Goal: Information Seeking & Learning: Learn about a topic

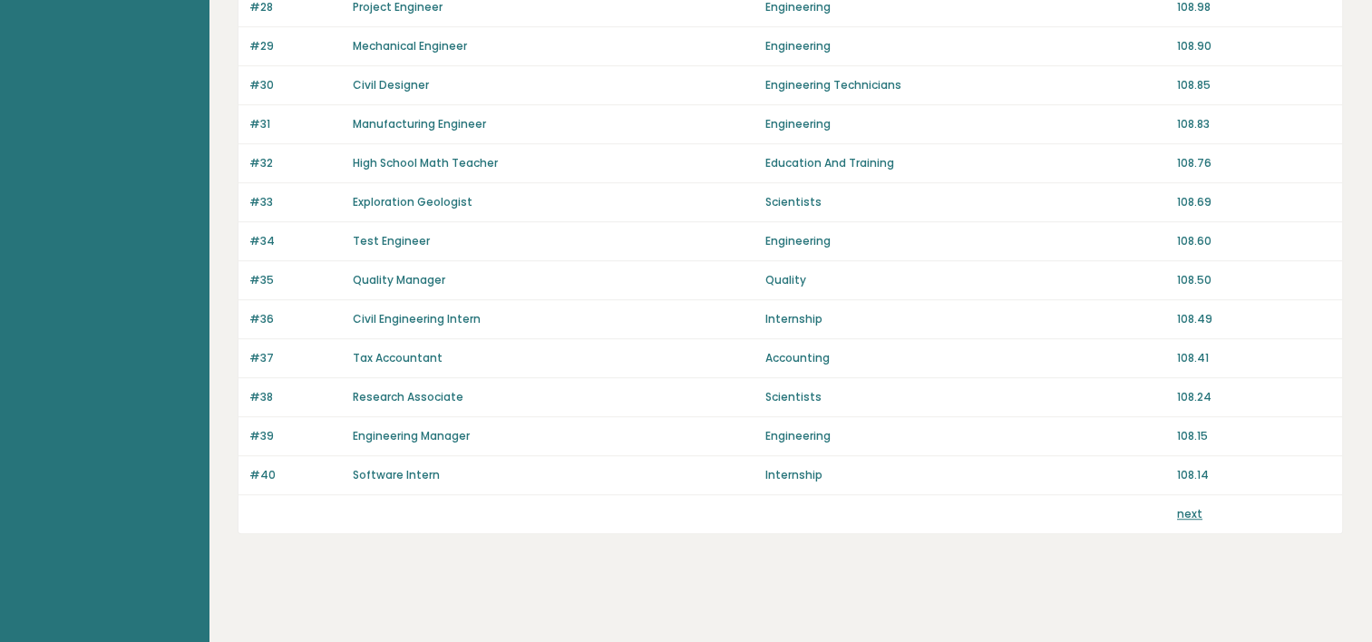
scroll to position [1270, 0]
click at [1197, 506] on link "next" at bounding box center [1189, 513] width 25 height 15
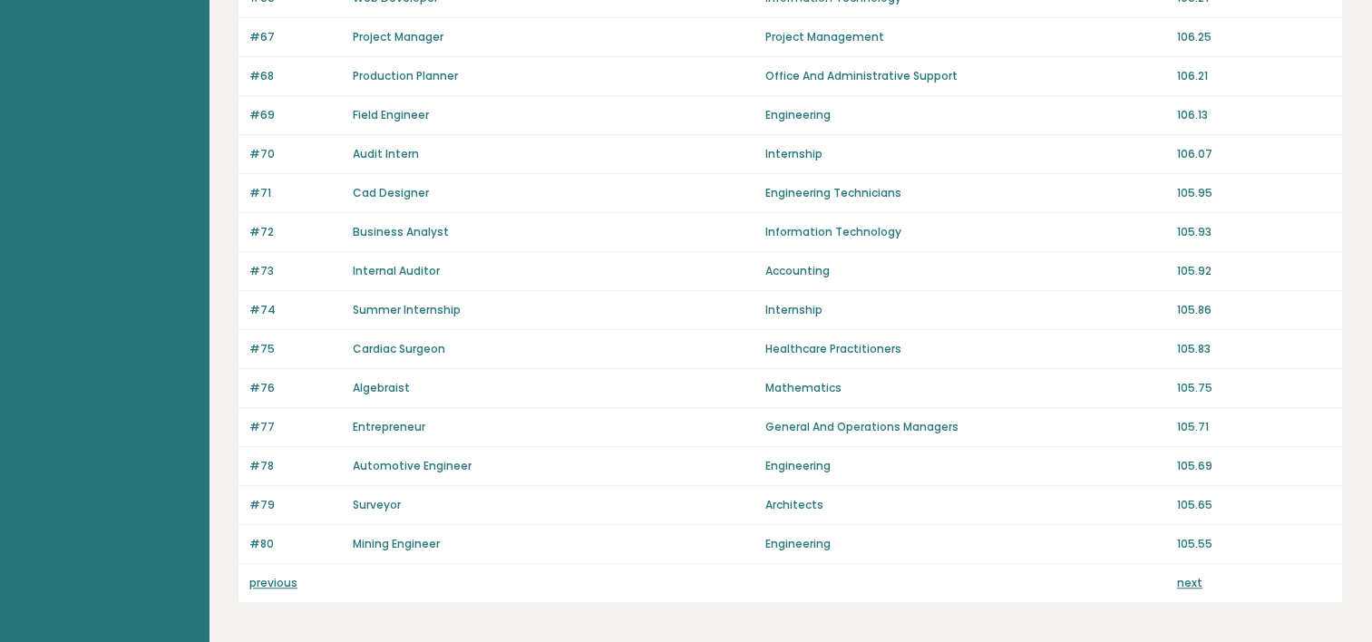
scroll to position [1270, 0]
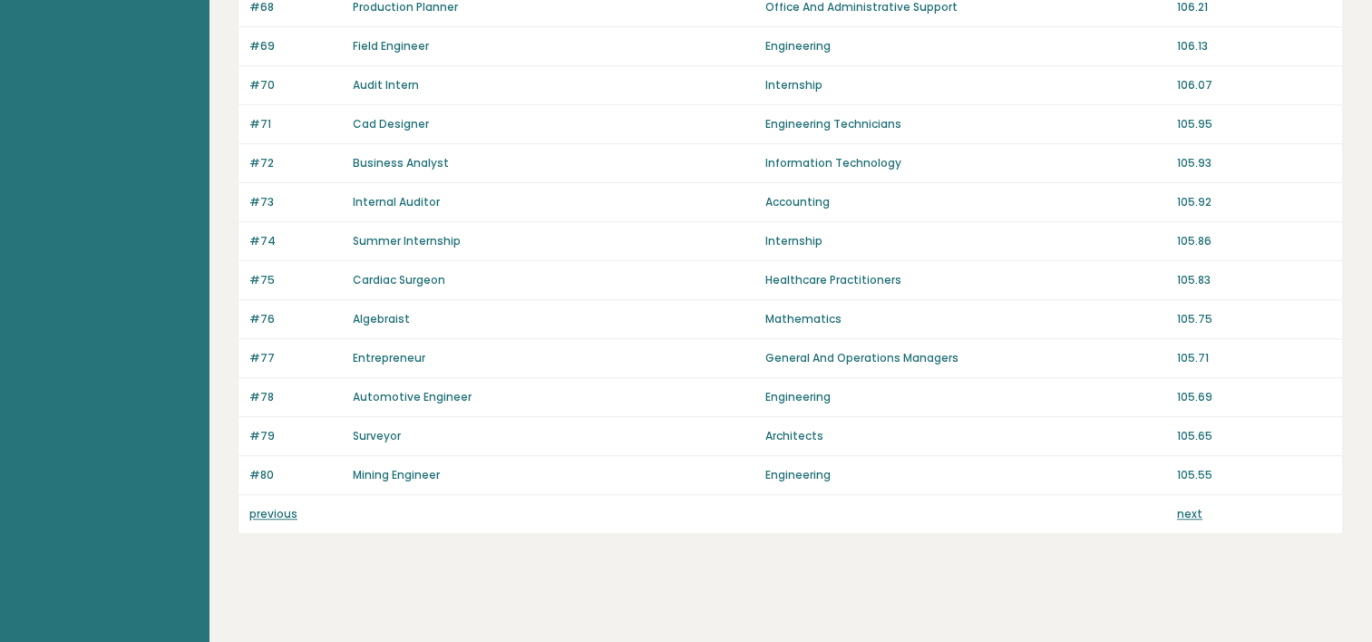
click at [1196, 510] on link "next" at bounding box center [1189, 513] width 25 height 15
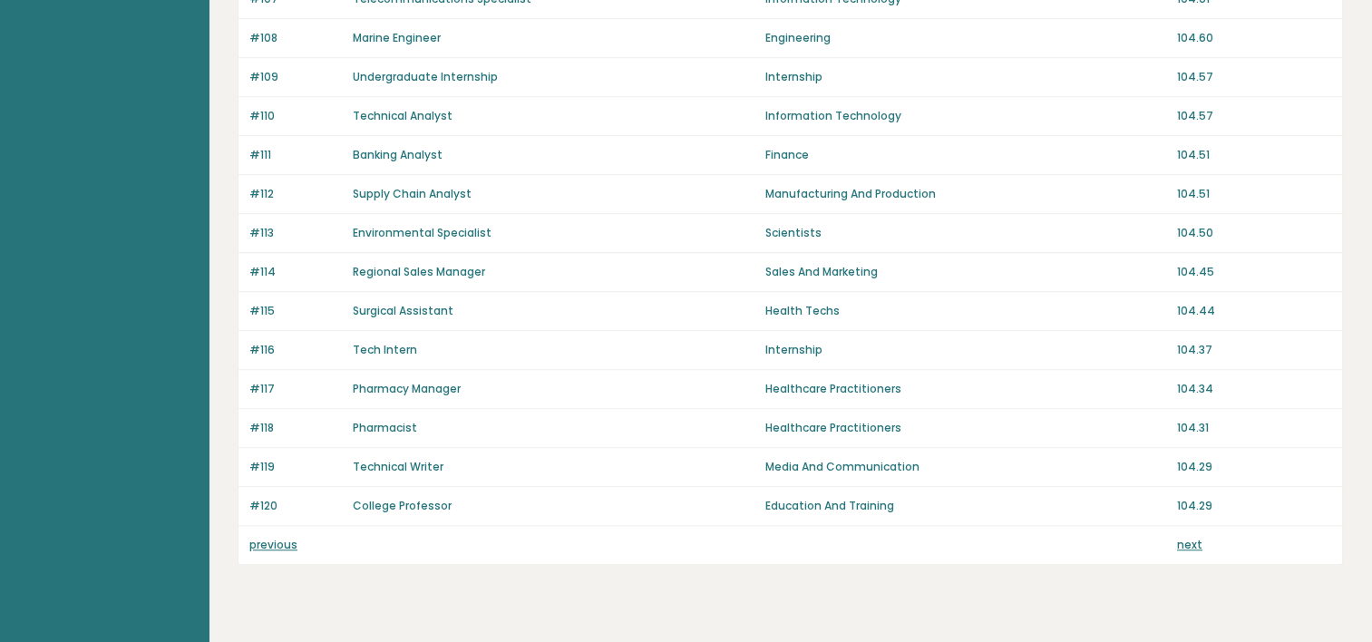
scroll to position [1270, 0]
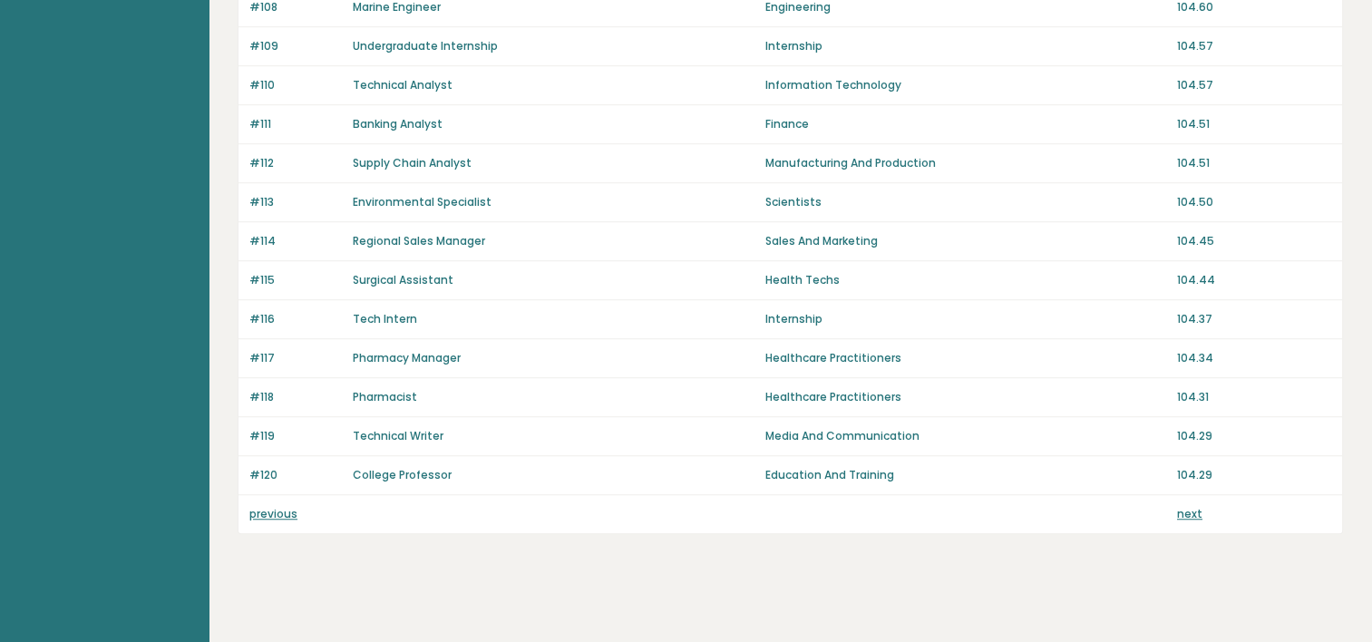
click at [1189, 506] on link "next" at bounding box center [1189, 513] width 25 height 15
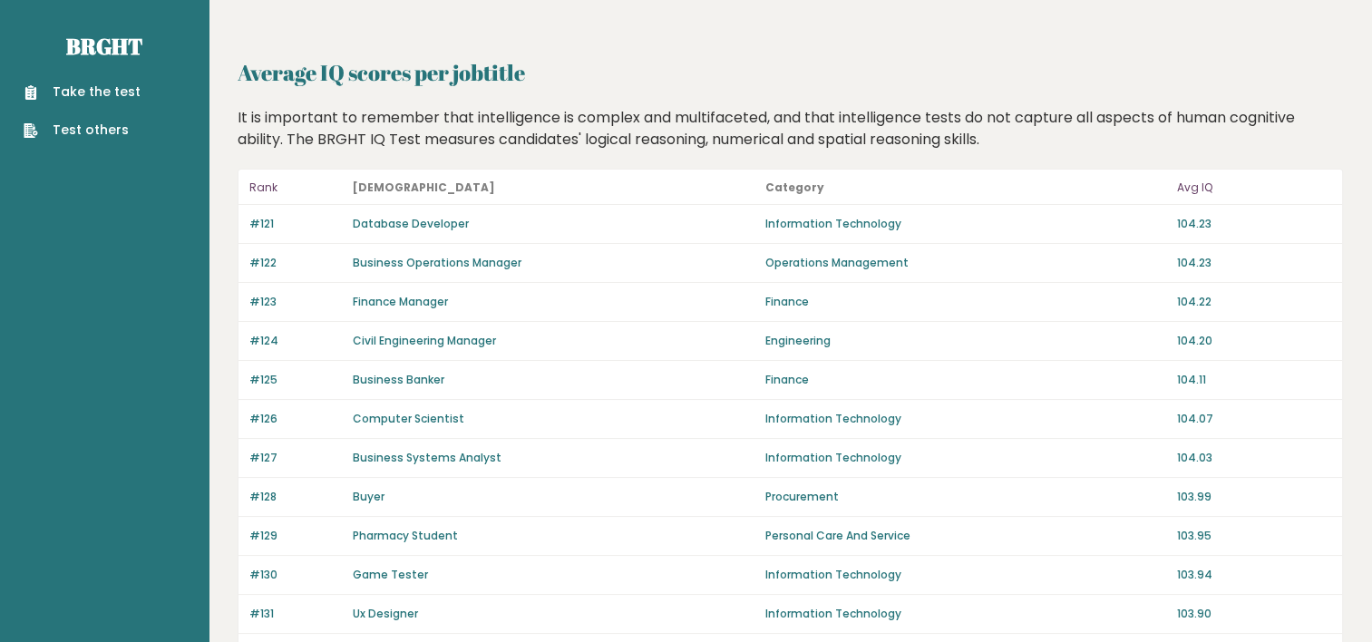
click at [1197, 190] on p "Avg IQ" at bounding box center [1254, 188] width 154 height 22
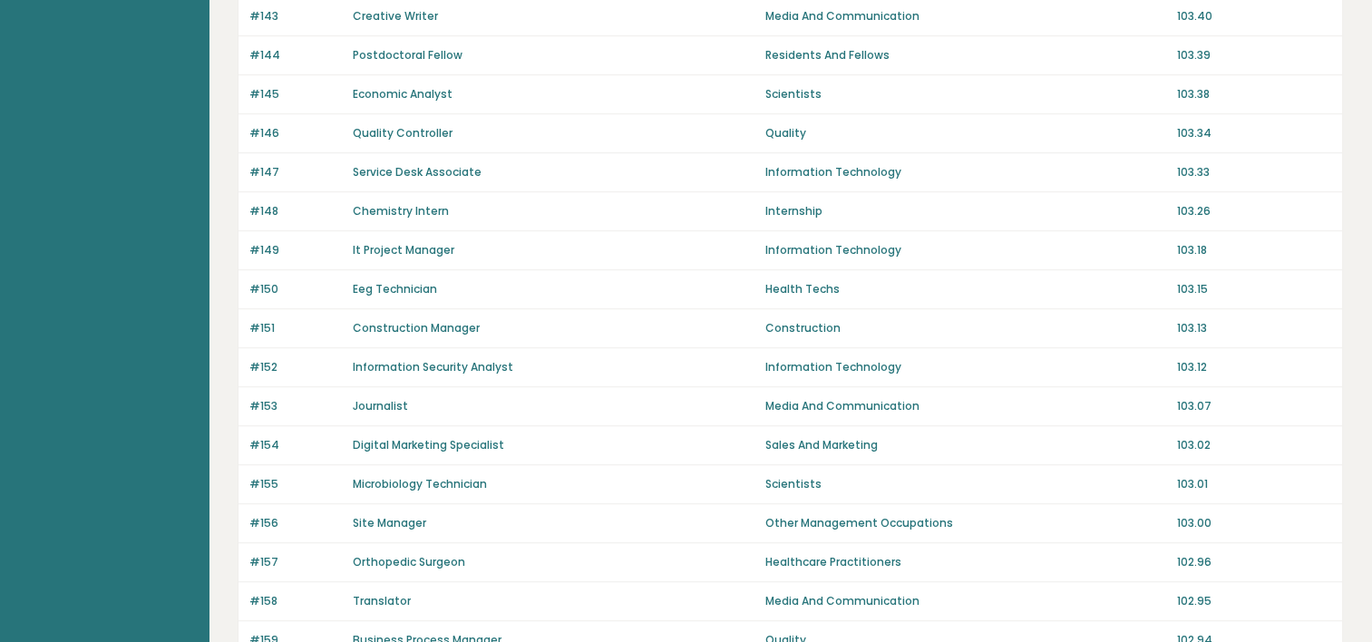
scroll to position [1270, 0]
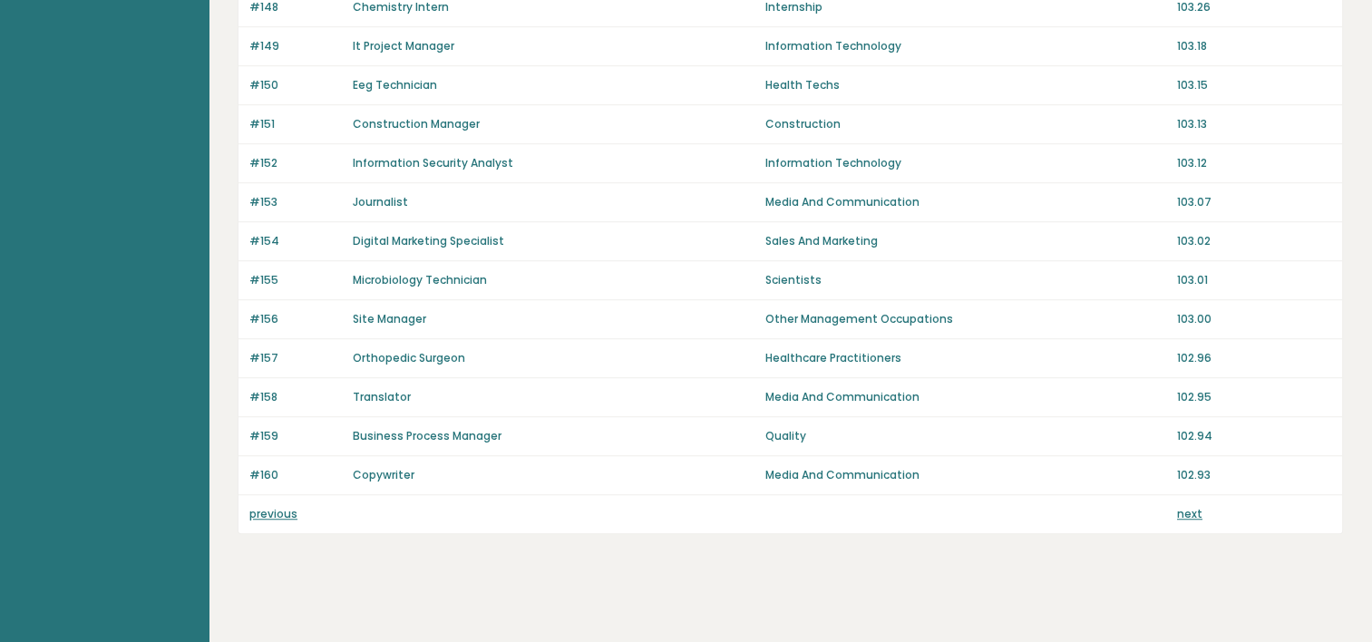
click at [1193, 506] on link "next" at bounding box center [1189, 513] width 25 height 15
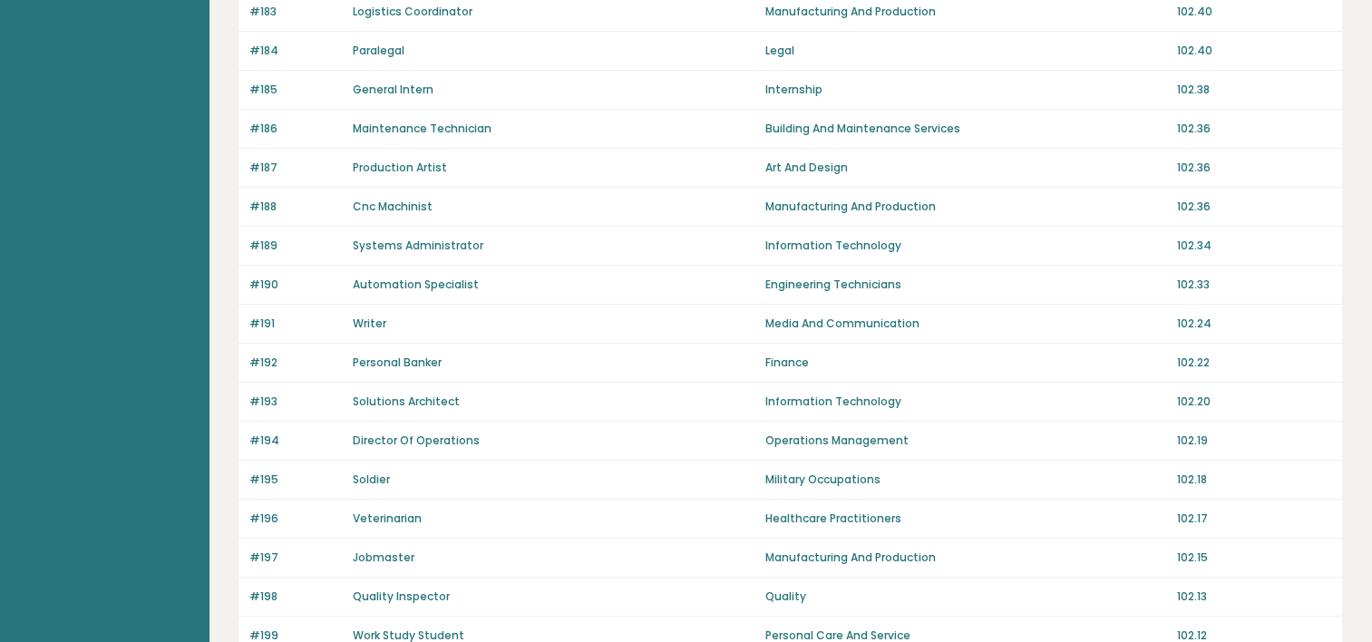
scroll to position [1270, 0]
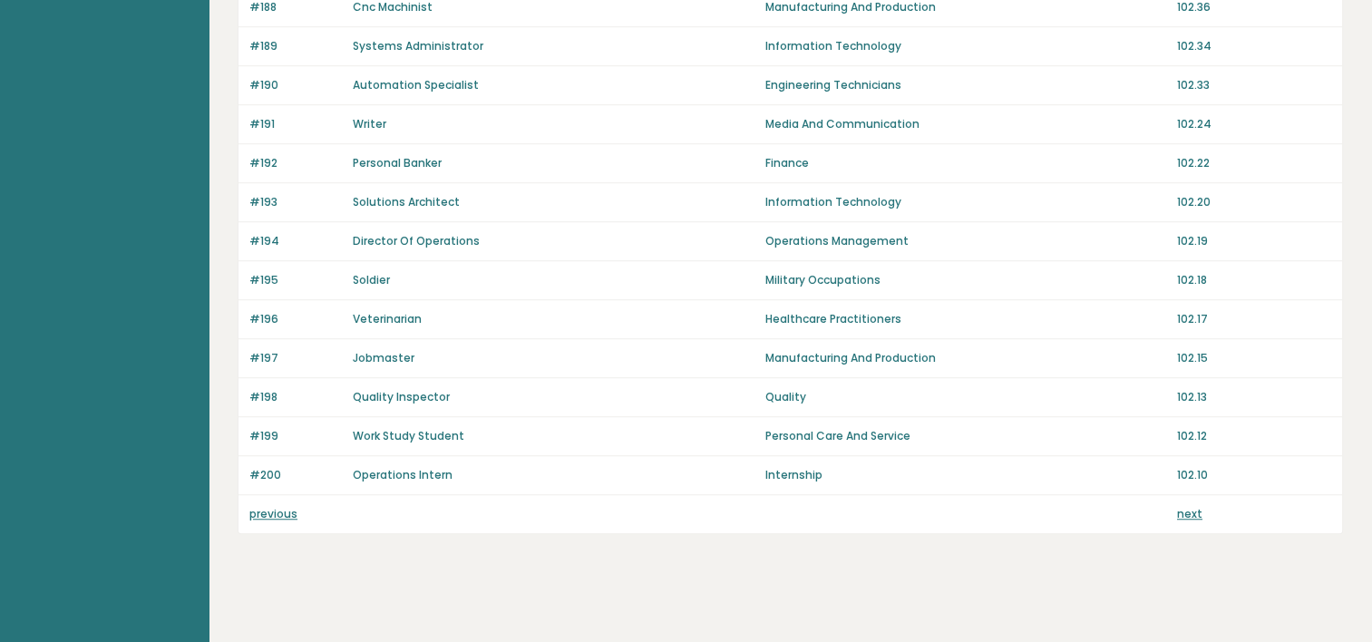
click at [1193, 506] on link "next" at bounding box center [1189, 513] width 25 height 15
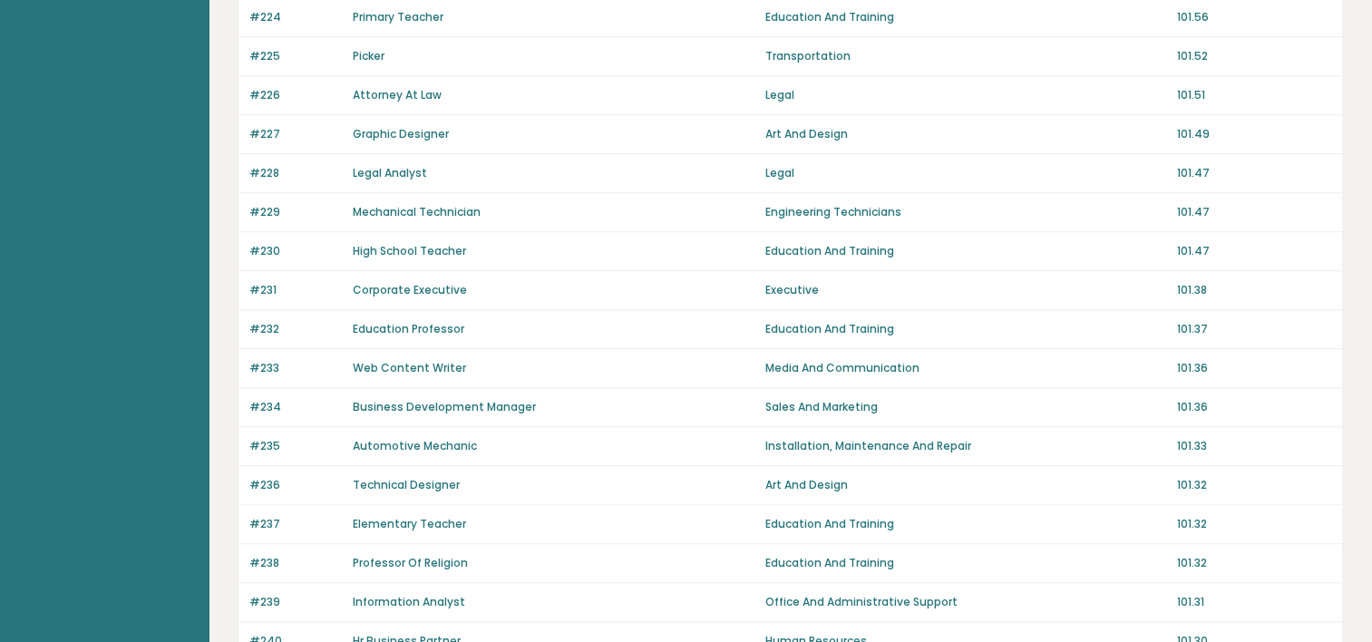
scroll to position [1270, 0]
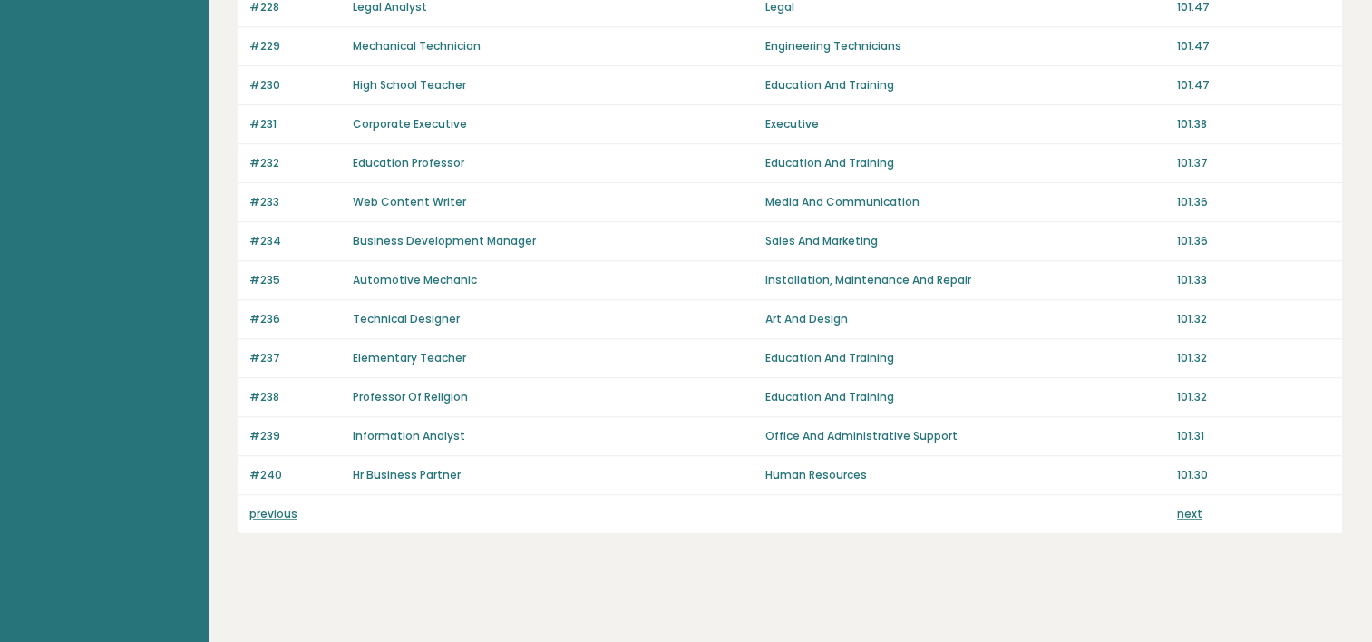
click at [1190, 506] on link "next" at bounding box center [1189, 513] width 25 height 15
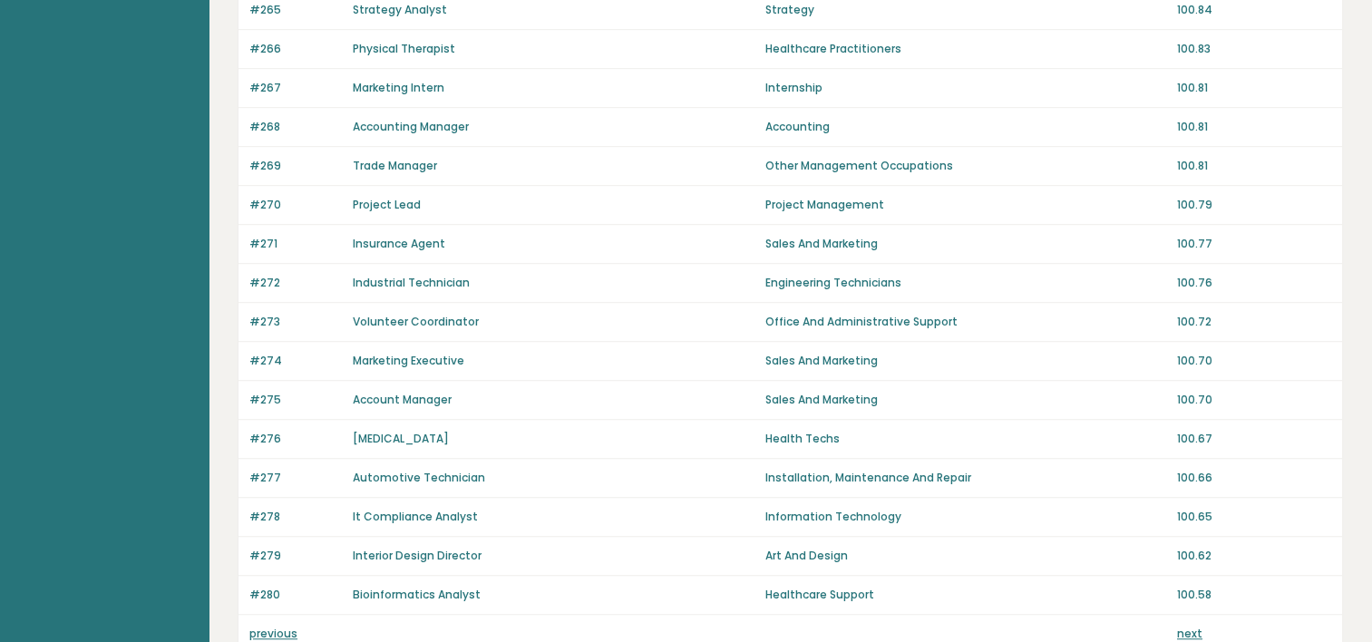
scroll to position [1270, 0]
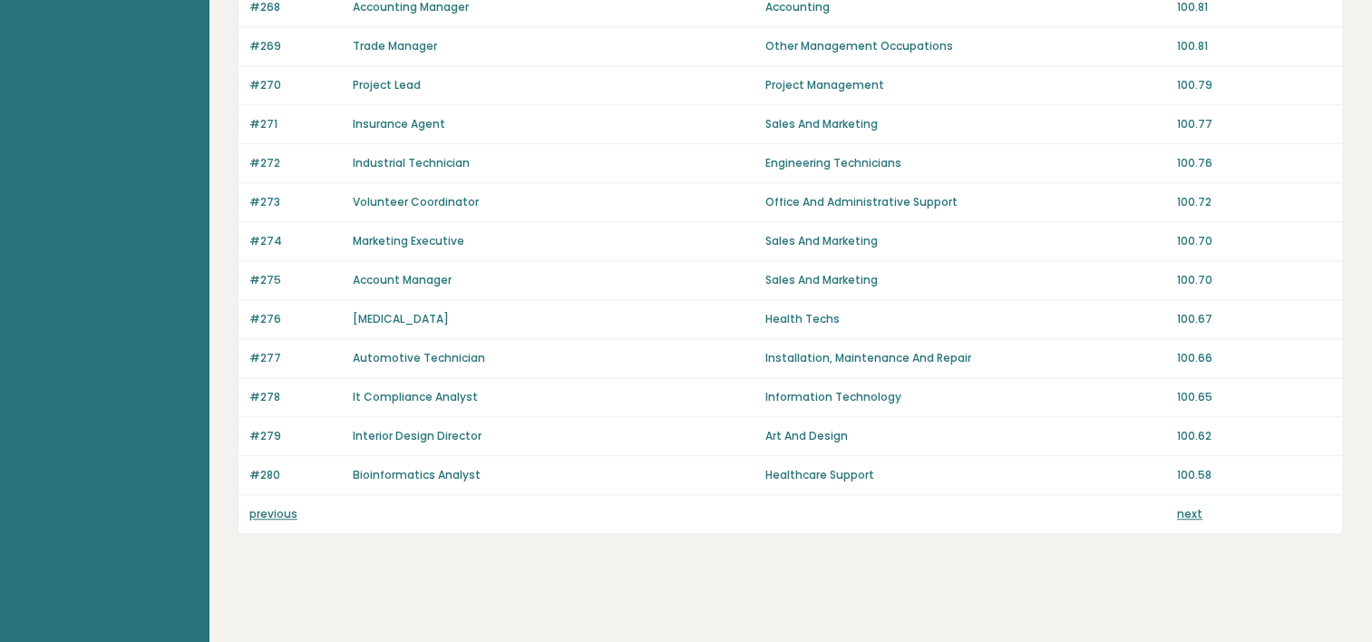
click at [1186, 506] on link "next" at bounding box center [1189, 513] width 25 height 15
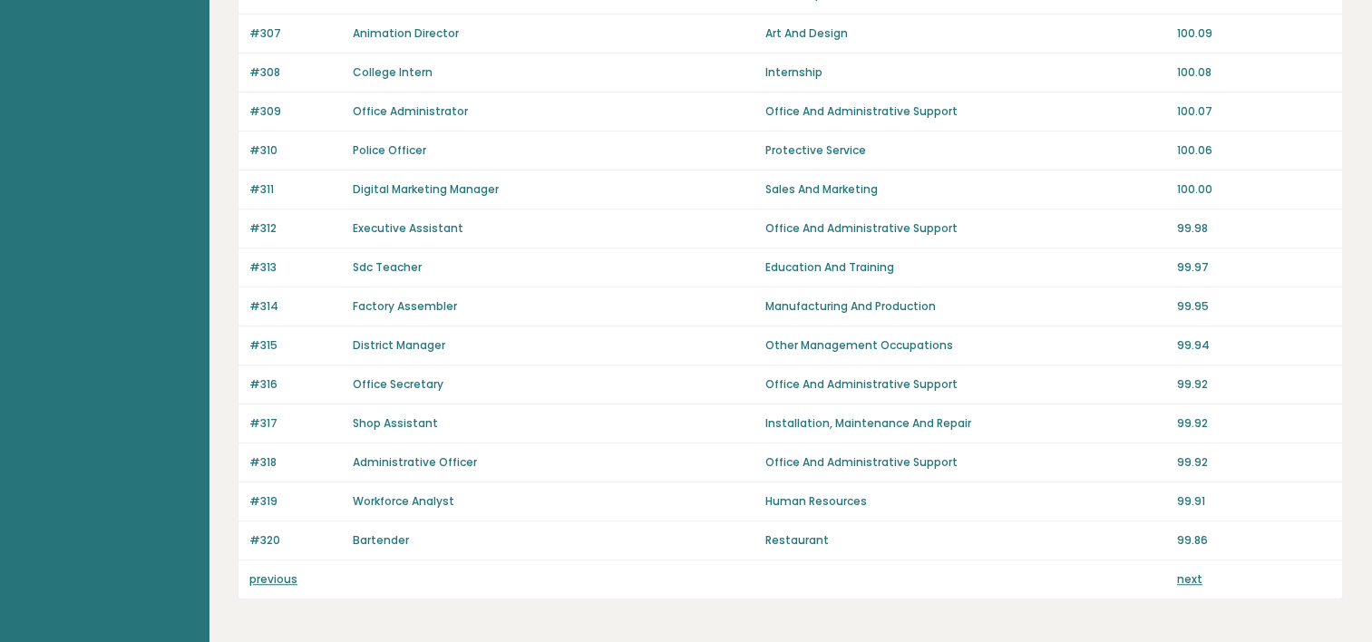
scroll to position [1270, 0]
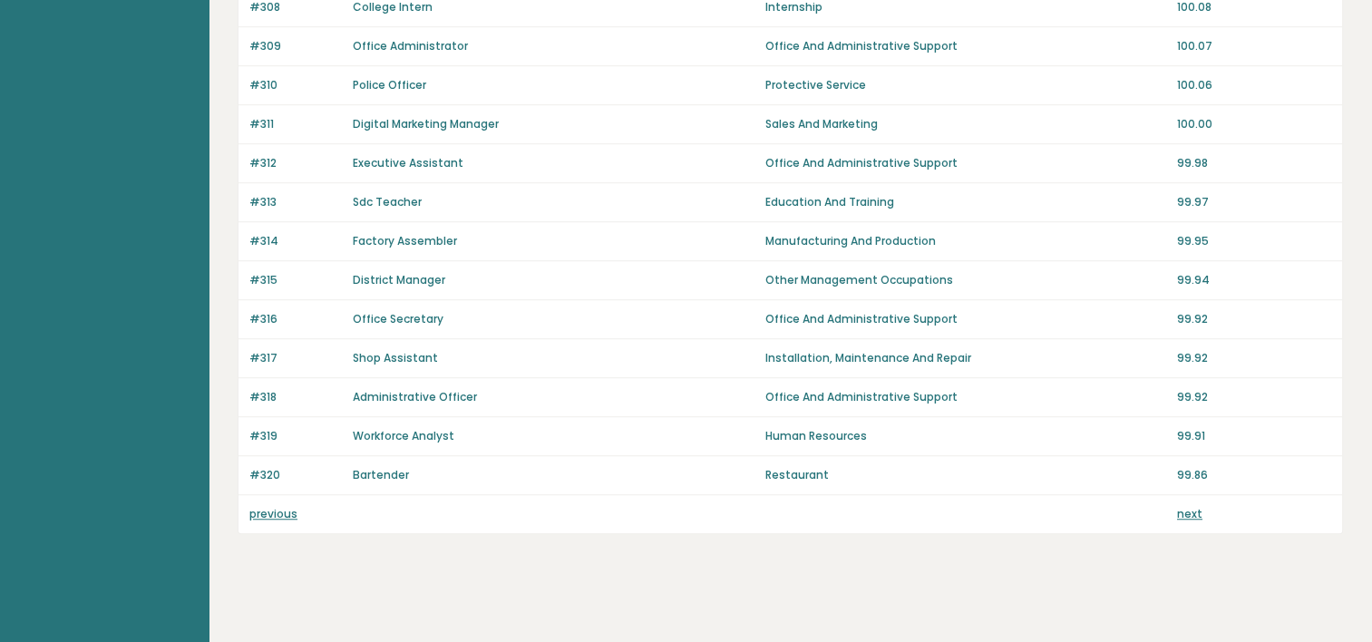
click at [1186, 506] on link "next" at bounding box center [1189, 513] width 25 height 15
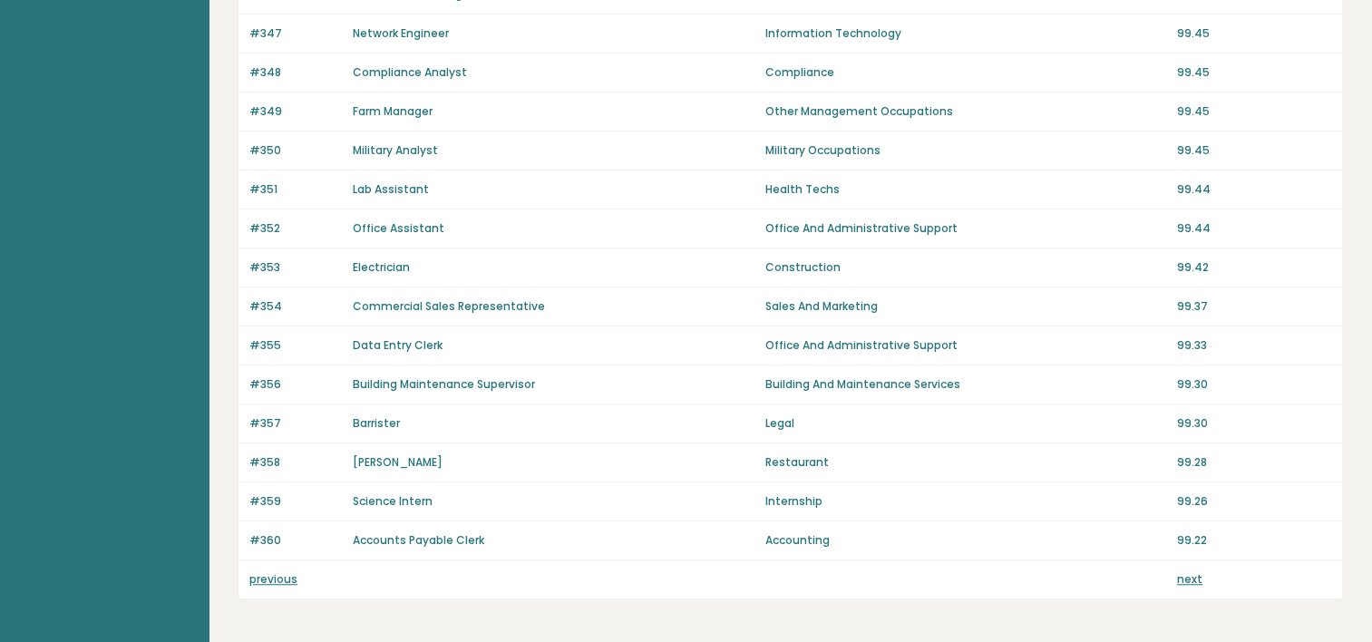
scroll to position [1270, 0]
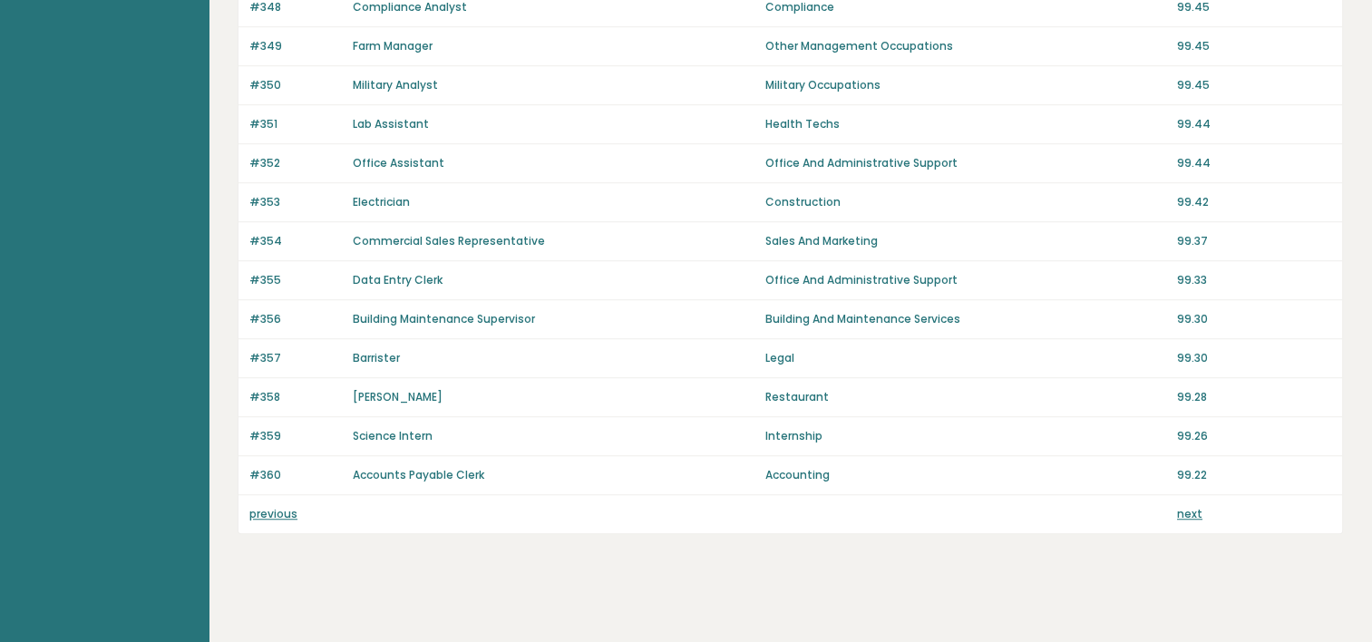
click at [1193, 495] on div "previous next" at bounding box center [791, 514] width 1104 height 38
click at [1199, 506] on link "next" at bounding box center [1189, 513] width 25 height 15
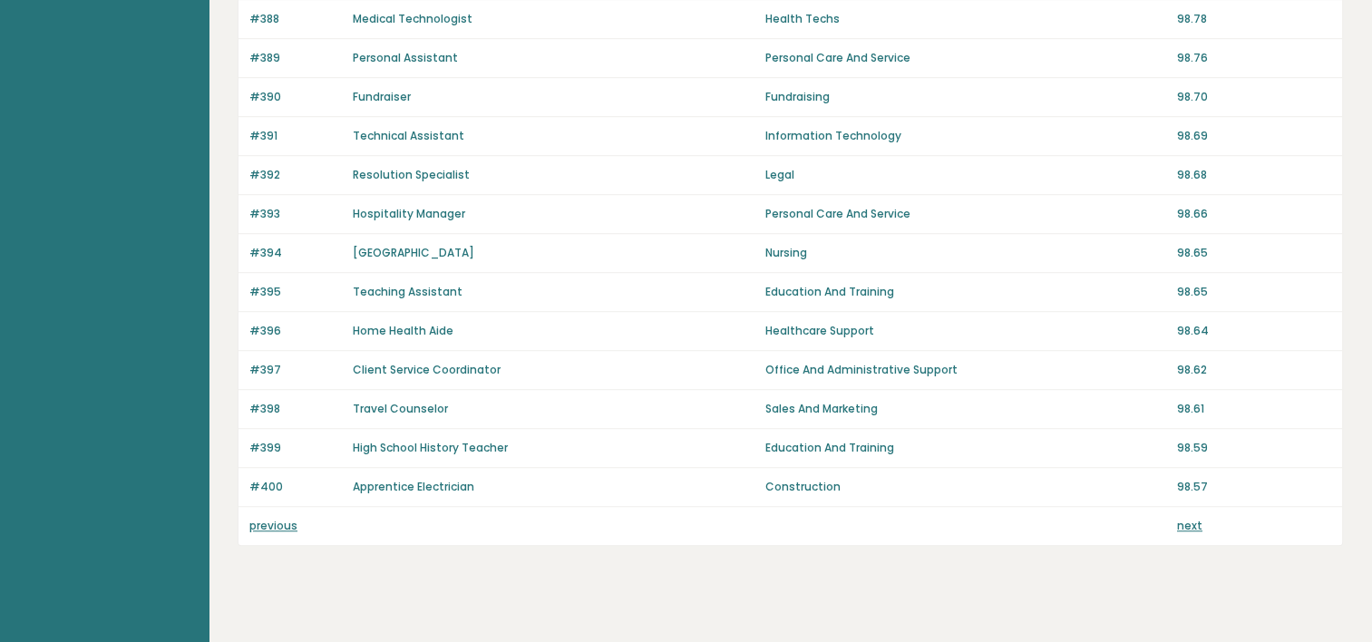
scroll to position [1270, 0]
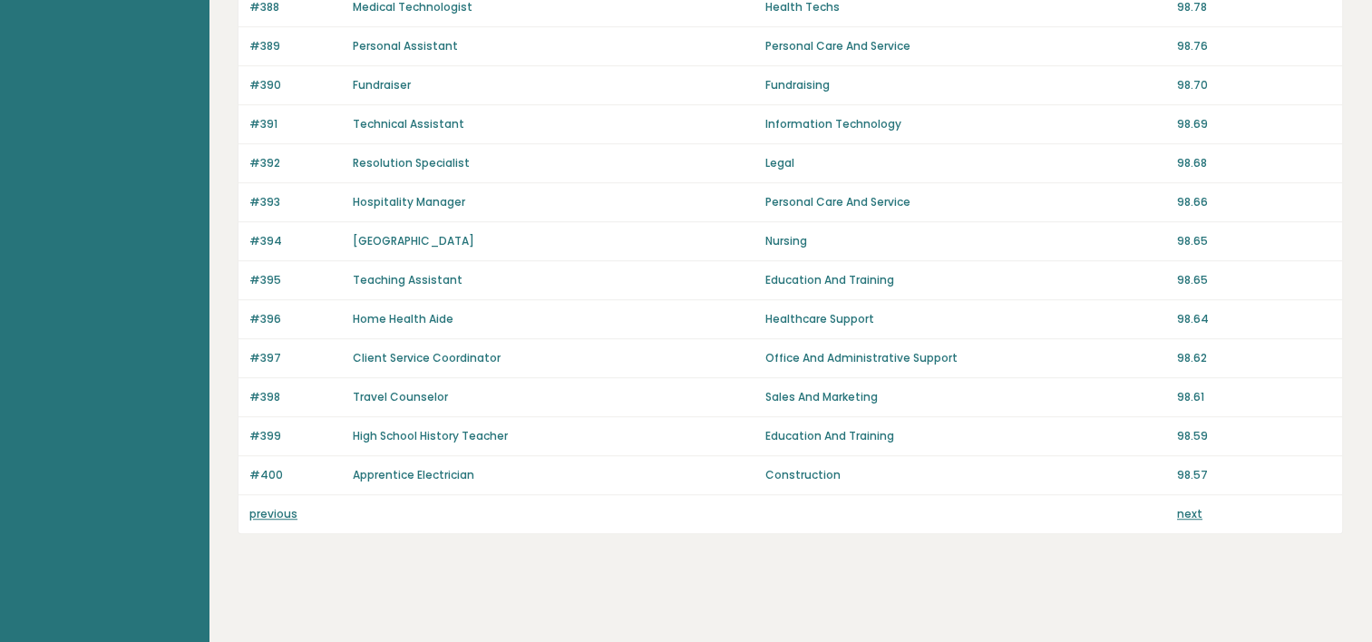
click at [1190, 506] on link "next" at bounding box center [1189, 513] width 25 height 15
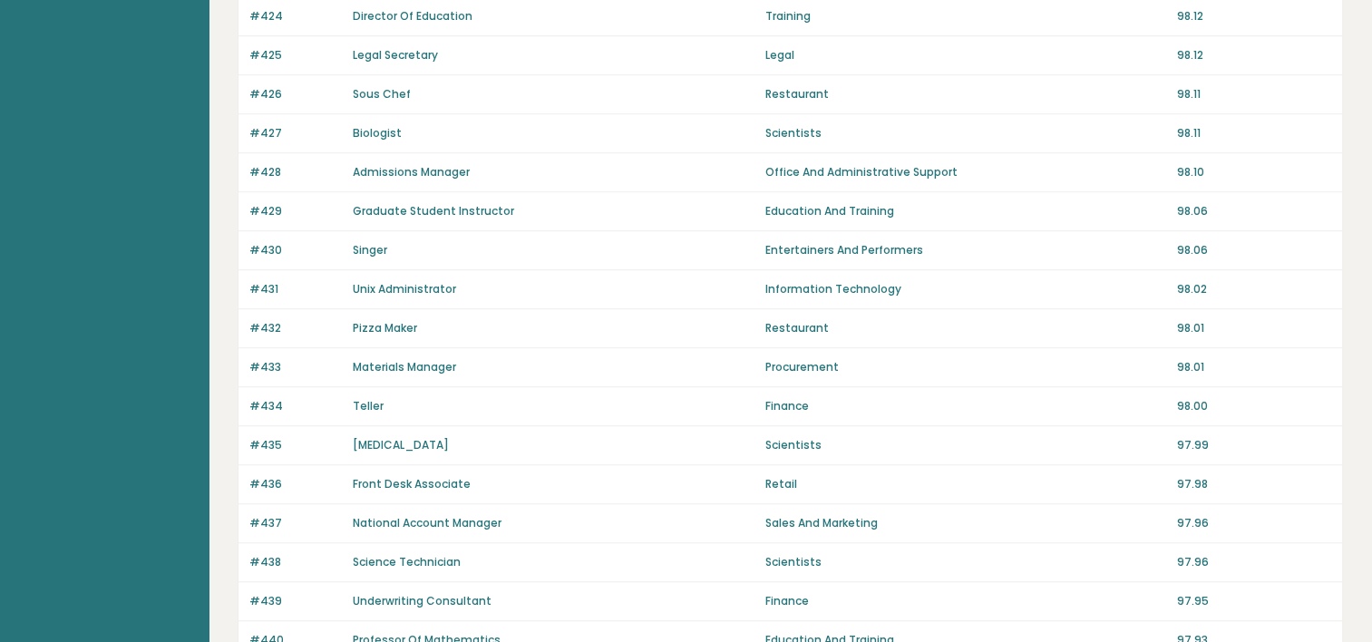
scroll to position [1107, 0]
